Goal: Task Accomplishment & Management: Use online tool/utility

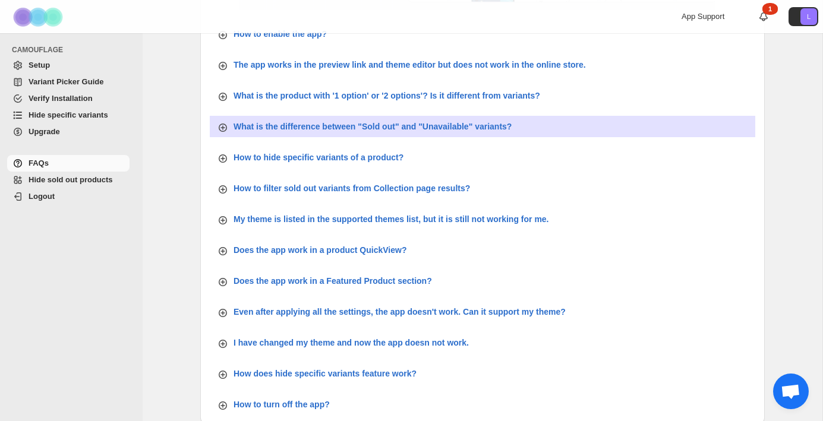
scroll to position [384, 0]
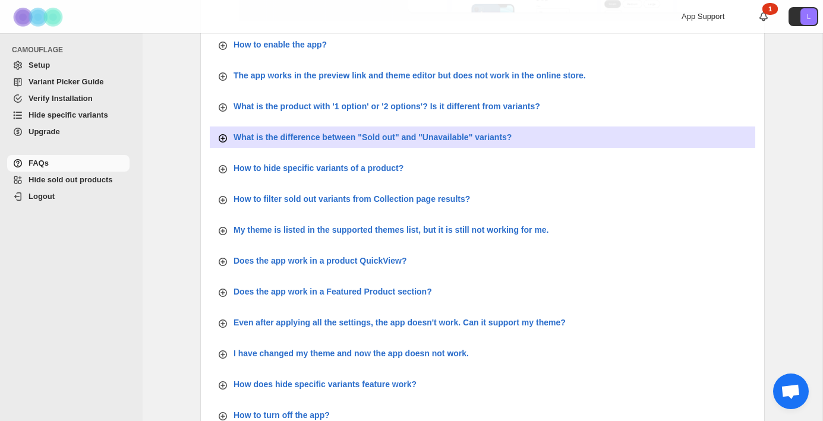
click at [327, 138] on p "What is the difference between "Sold out" and "Unavailable" variants?" at bounding box center [372, 137] width 278 height 12
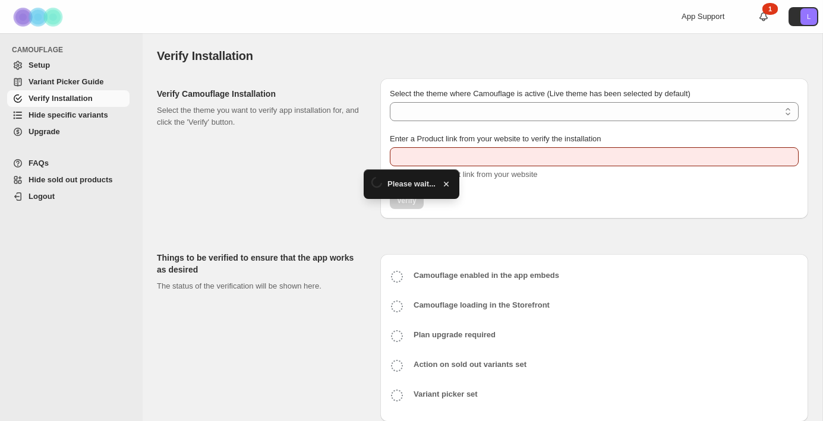
type input "**********"
select select "**********"
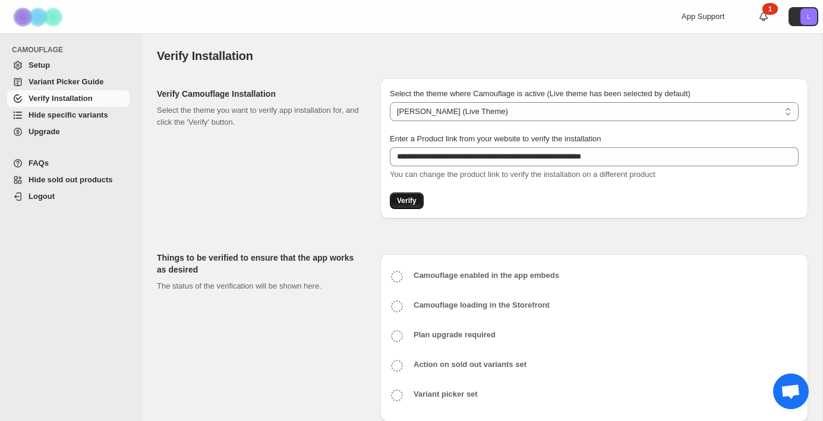
click at [412, 200] on span "Verify" at bounding box center [407, 201] width 20 height 10
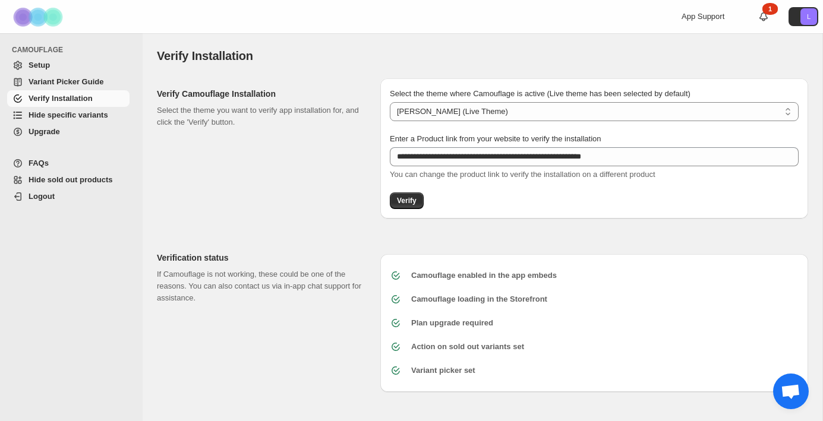
click at [51, 117] on span "Hide specific variants" at bounding box center [69, 114] width 80 height 9
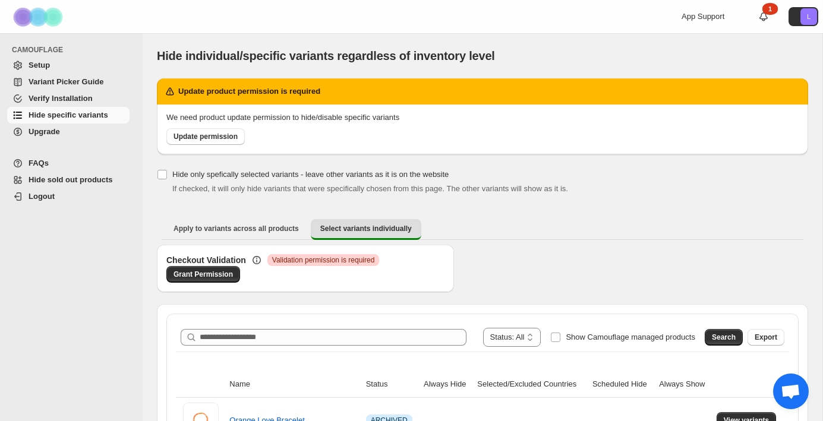
click at [545, 270] on div "Checkout Validation Critical Validation permission is required Grant Permission" at bounding box center [482, 274] width 651 height 59
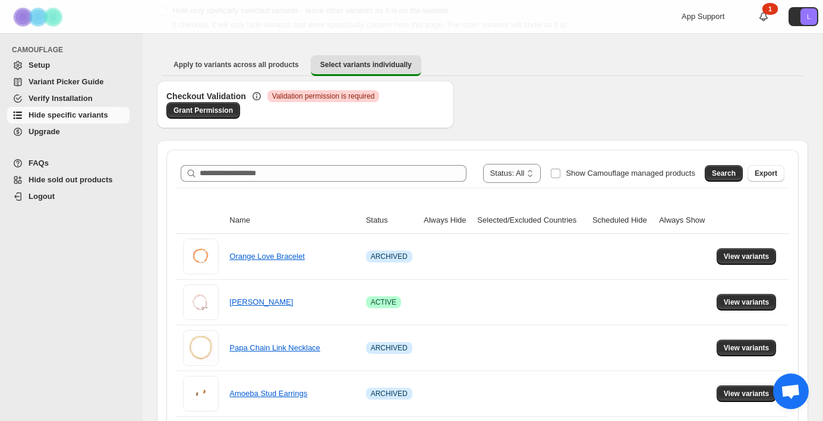
scroll to position [255, 0]
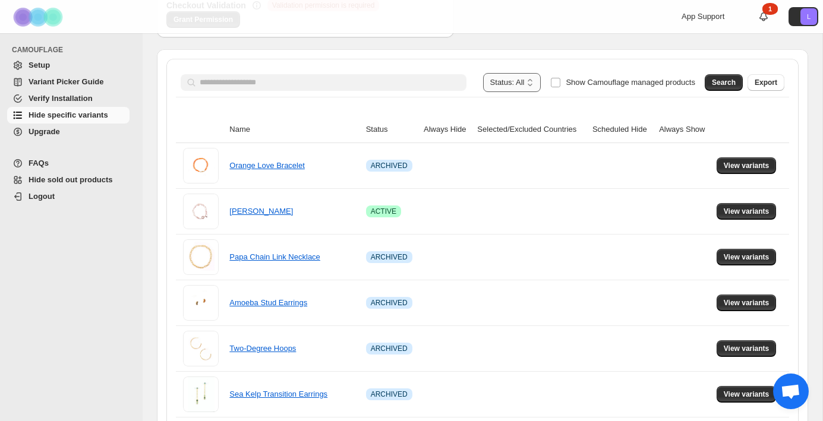
click at [517, 83] on select "**********" at bounding box center [512, 82] width 58 height 19
select select "******"
click at [486, 73] on select "**********" at bounding box center [512, 82] width 58 height 19
click at [718, 80] on span "Search" at bounding box center [723, 83] width 24 height 10
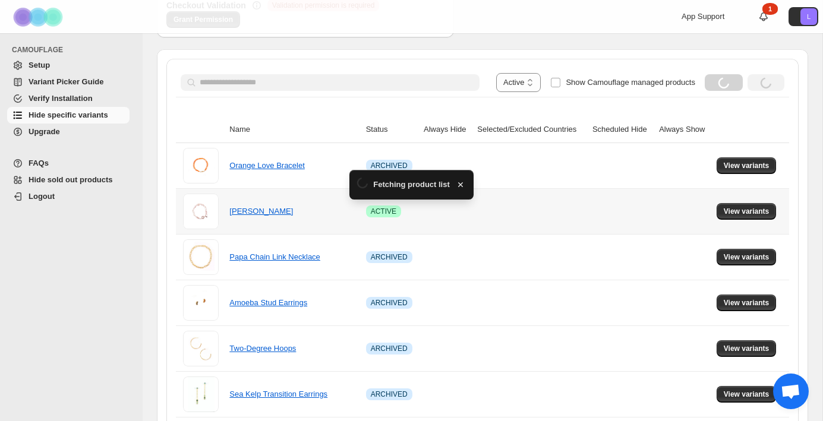
scroll to position [31, 0]
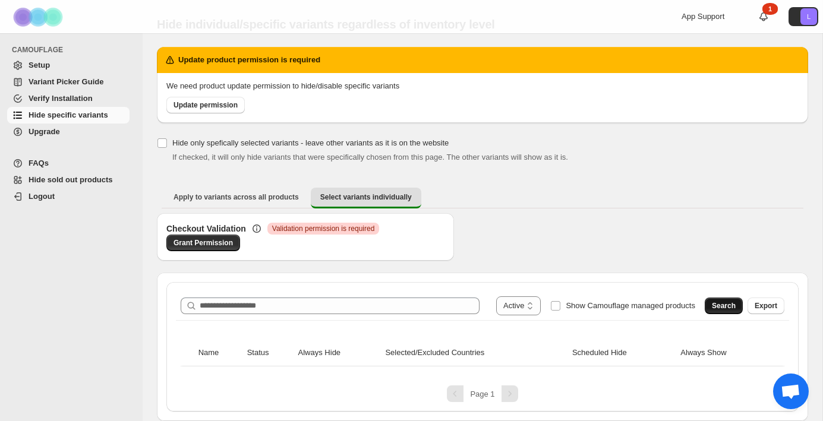
click at [722, 310] on span "Search" at bounding box center [723, 306] width 24 height 10
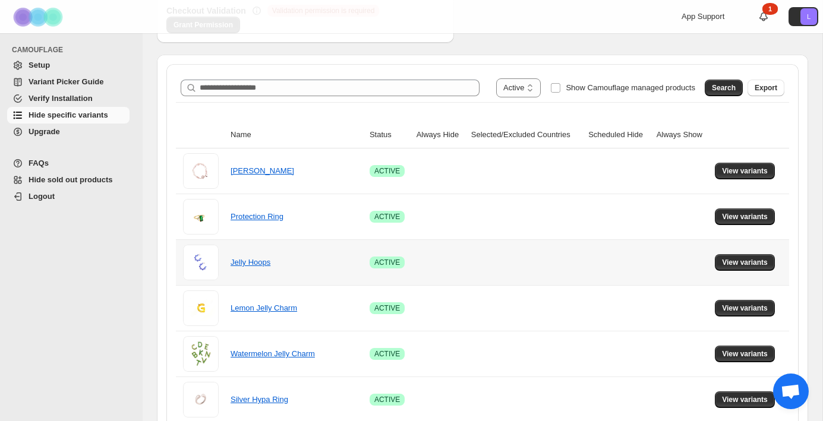
scroll to position [381, 0]
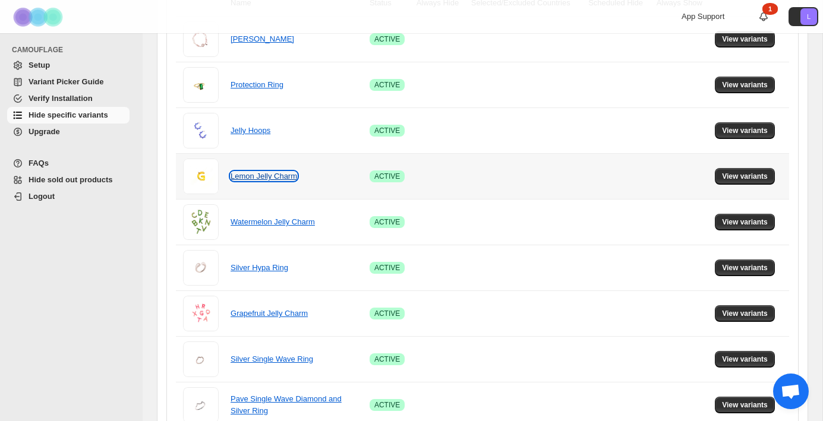
click at [251, 177] on link "Lemon Jelly Charm" at bounding box center [263, 176] width 67 height 9
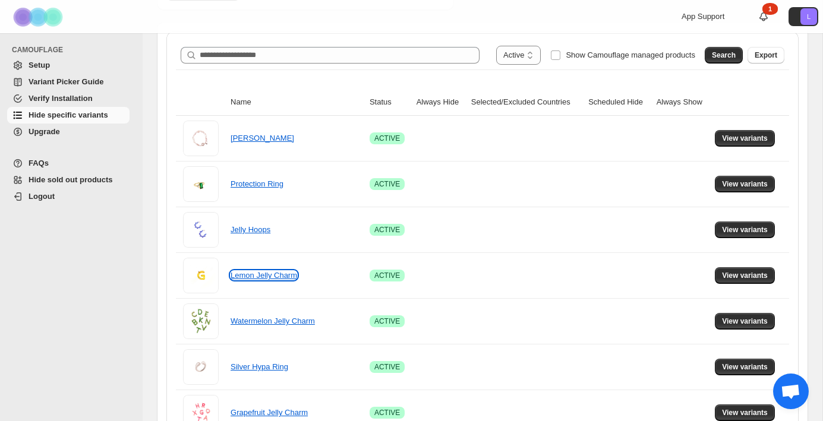
scroll to position [0, 0]
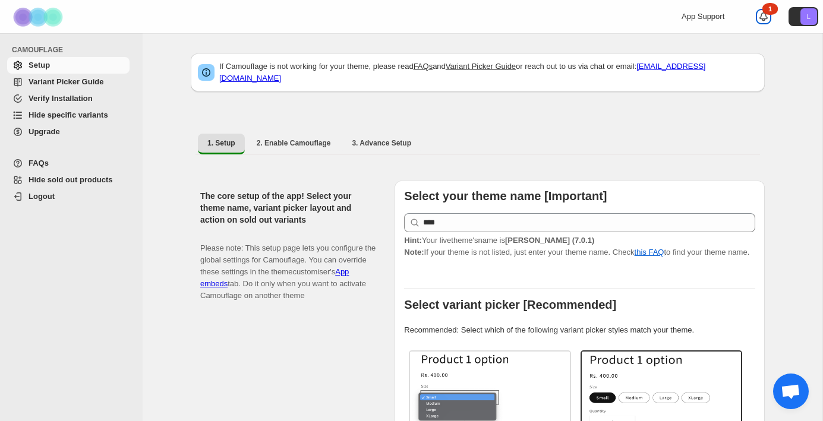
click at [765, 22] on icon at bounding box center [763, 17] width 12 height 12
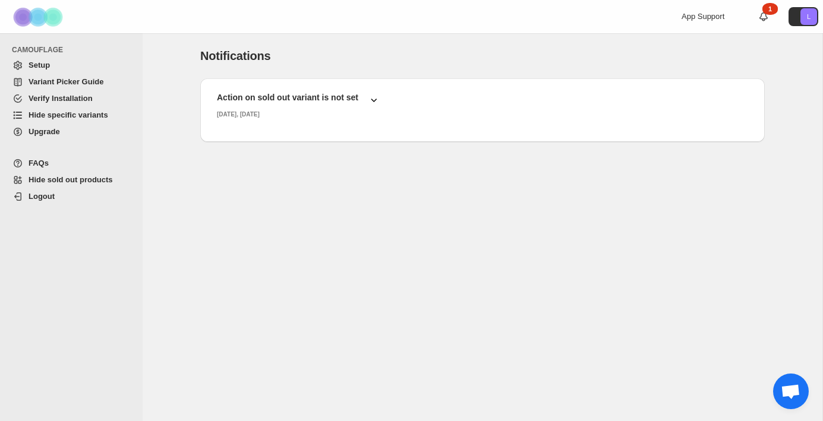
click at [317, 100] on h2 "Action on sold out variant is not set" at bounding box center [287, 97] width 141 height 12
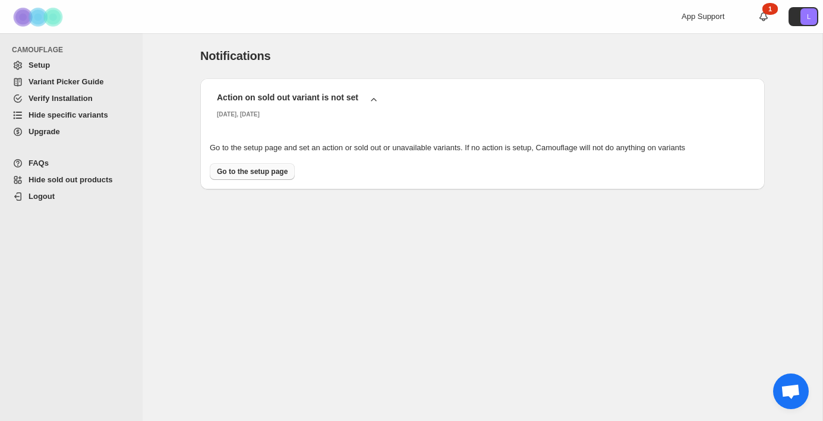
click at [265, 173] on span "Go to the setup page" at bounding box center [252, 172] width 71 height 10
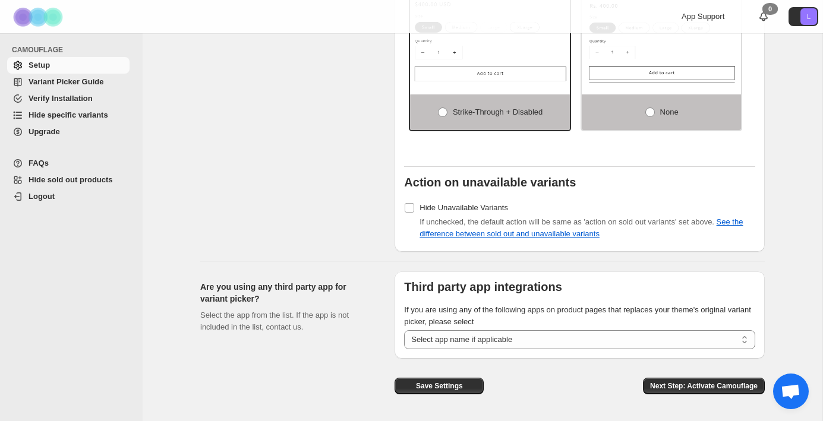
scroll to position [948, 0]
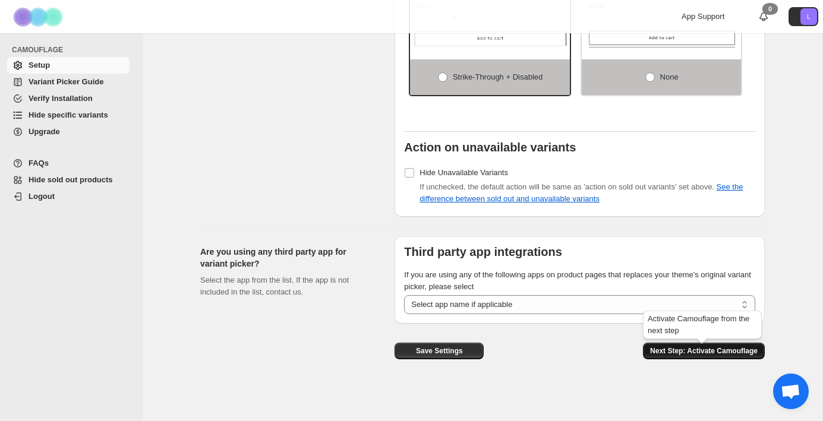
click at [690, 354] on span "Next Step: Activate Camouflage" at bounding box center [703, 351] width 107 height 10
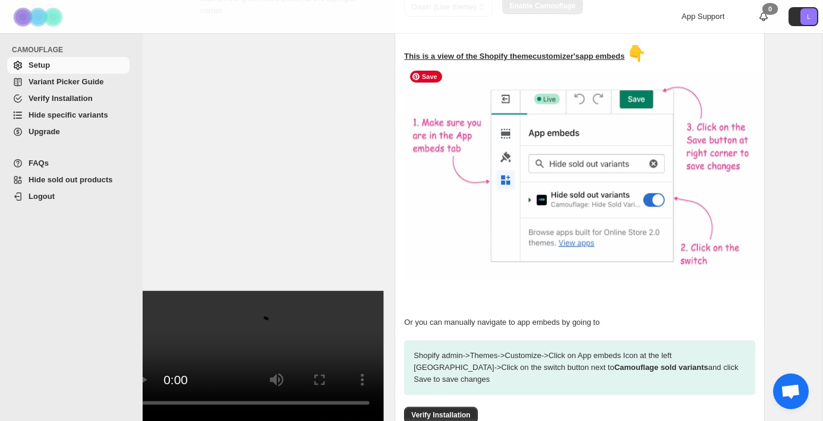
scroll to position [293, 0]
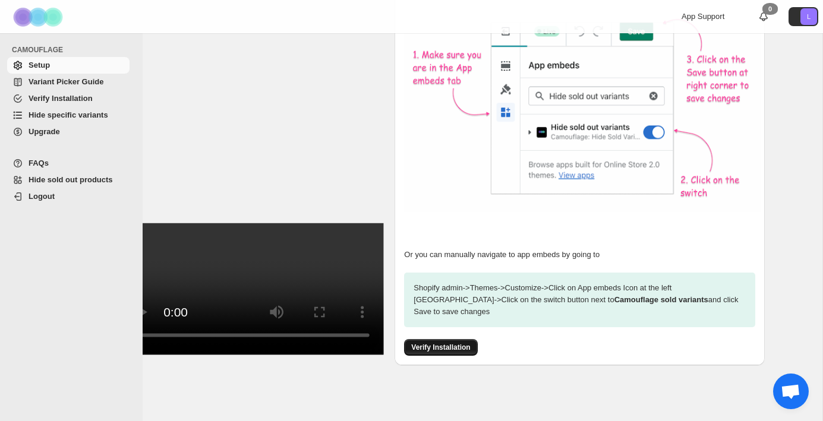
click at [455, 343] on span "Verify Installation" at bounding box center [440, 348] width 59 height 10
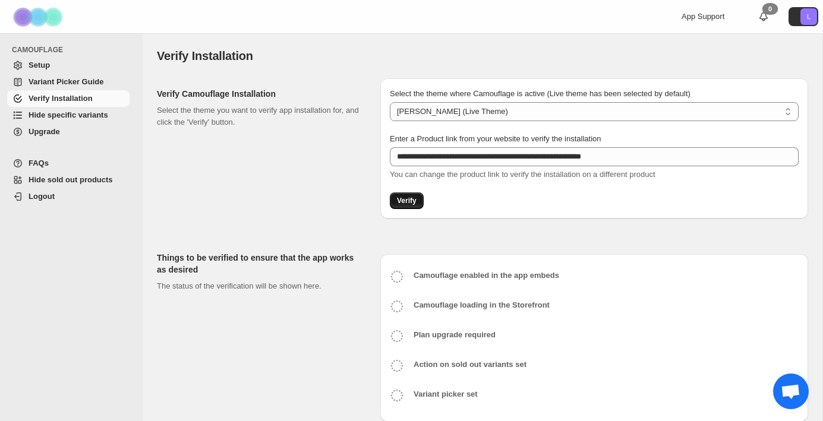
click at [408, 201] on span "Verify" at bounding box center [407, 201] width 20 height 10
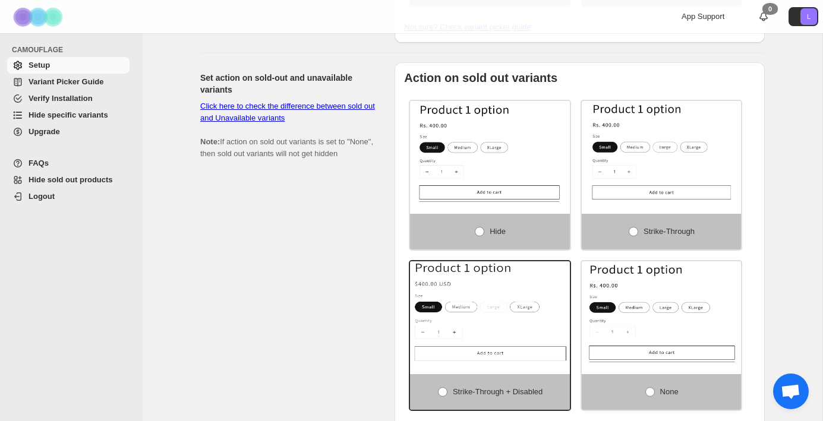
scroll to position [646, 0]
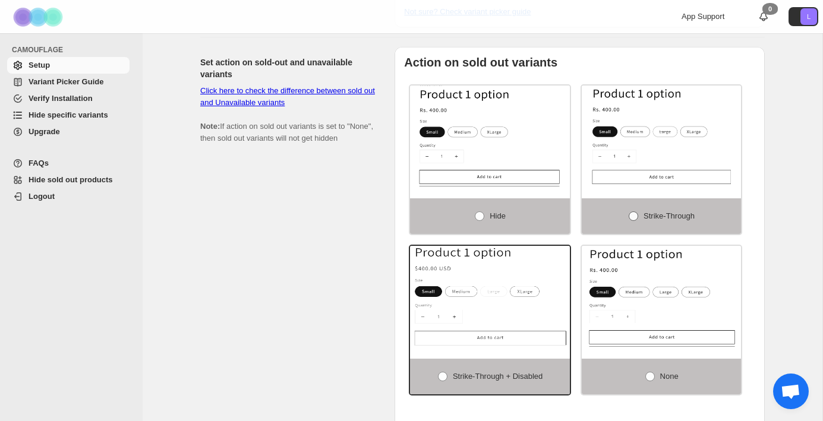
click at [613, 220] on label "Strike-through" at bounding box center [661, 216] width 160 height 36
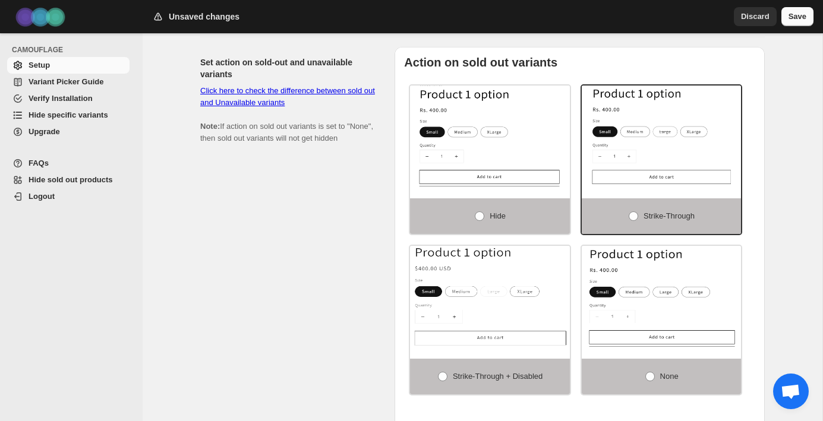
click at [790, 20] on span "Save" at bounding box center [797, 17] width 18 height 12
